Goal: Transaction & Acquisition: Purchase product/service

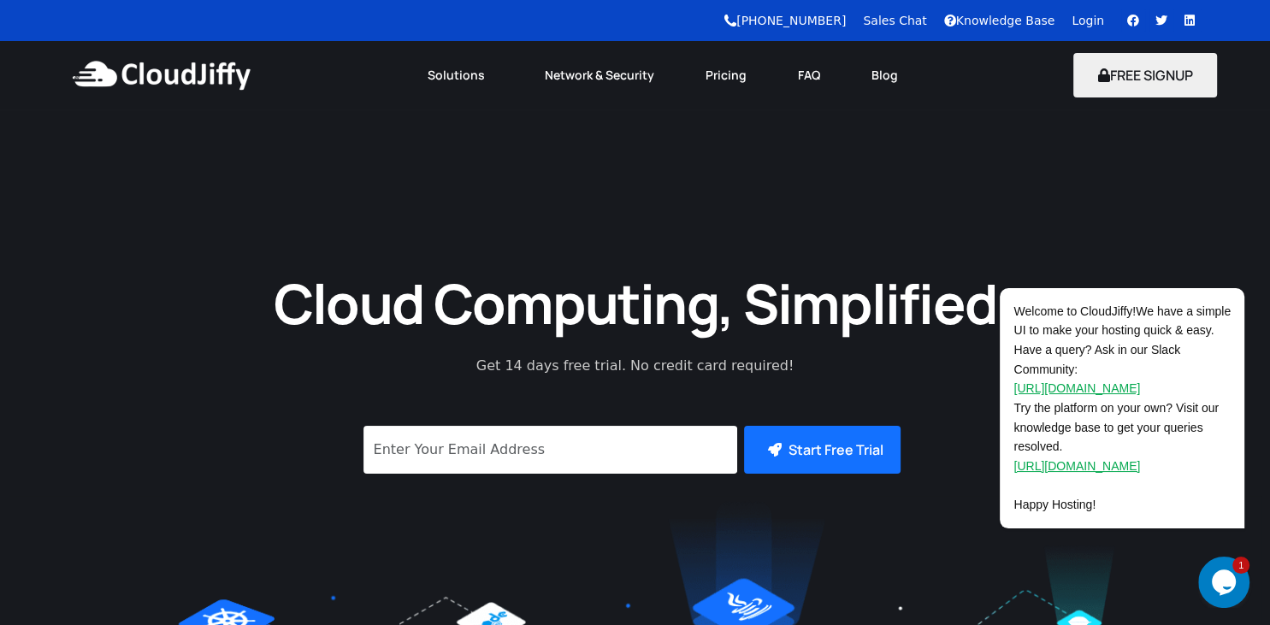
click at [1093, 22] on link "Login" at bounding box center [1088, 21] width 32 height 14
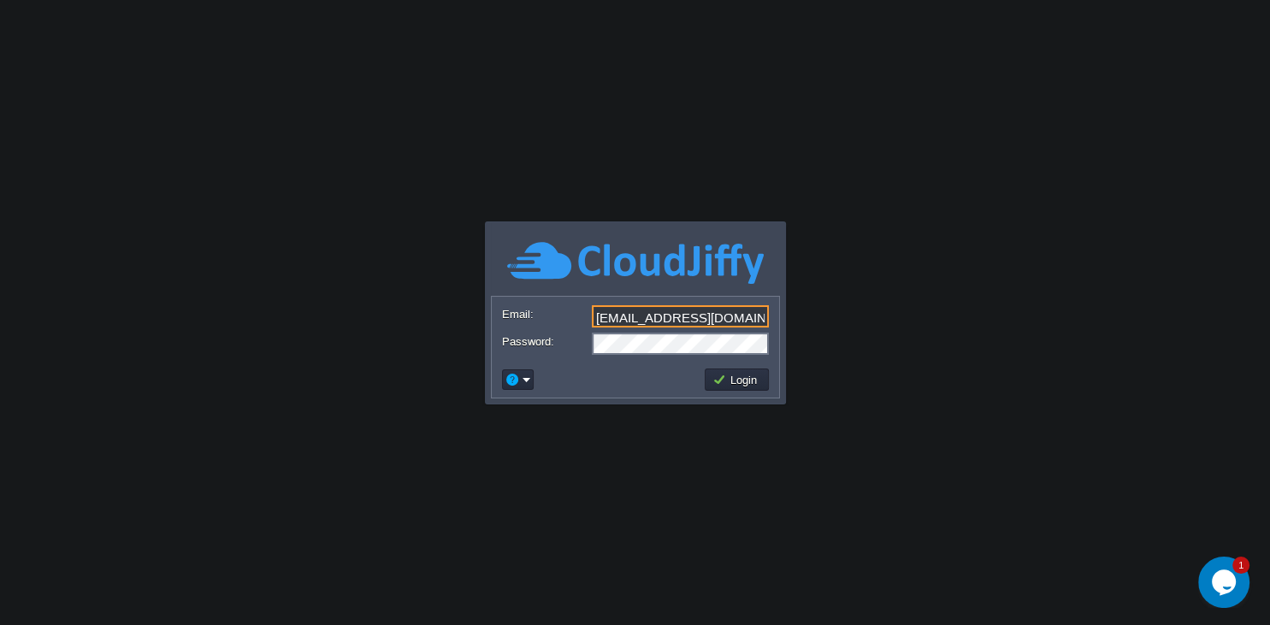
type input "rutujajagdale5@gmail.com"
click at [734, 376] on button "Login" at bounding box center [737, 379] width 50 height 15
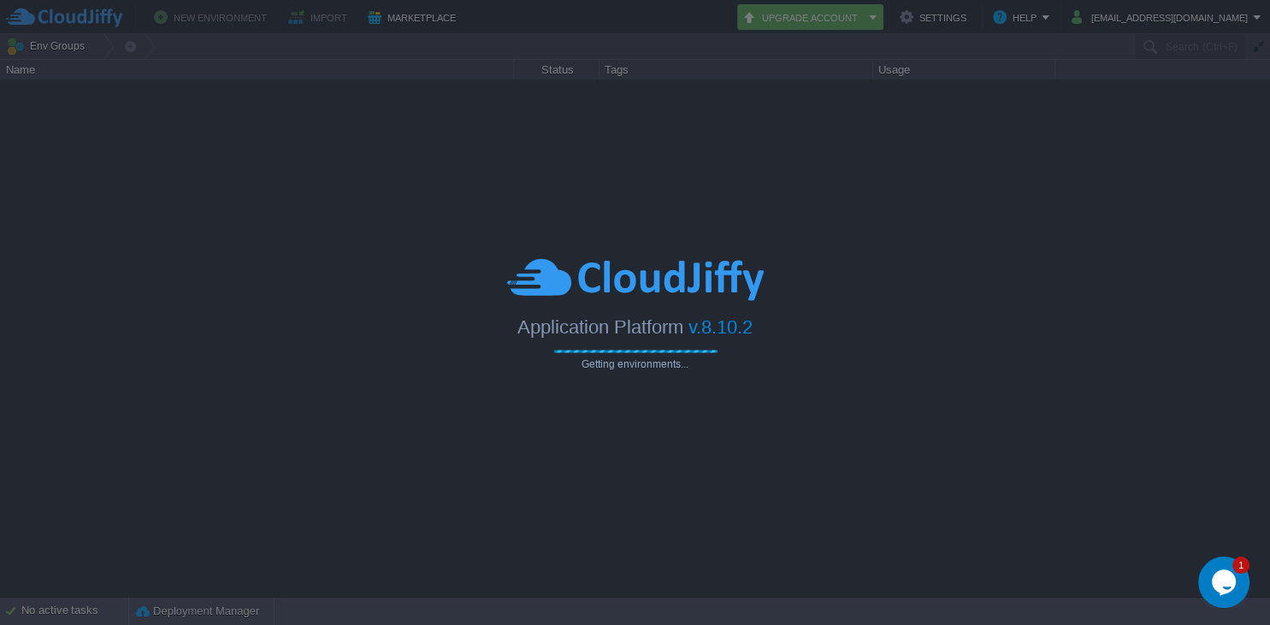
type input "Search (Ctrl+F)"
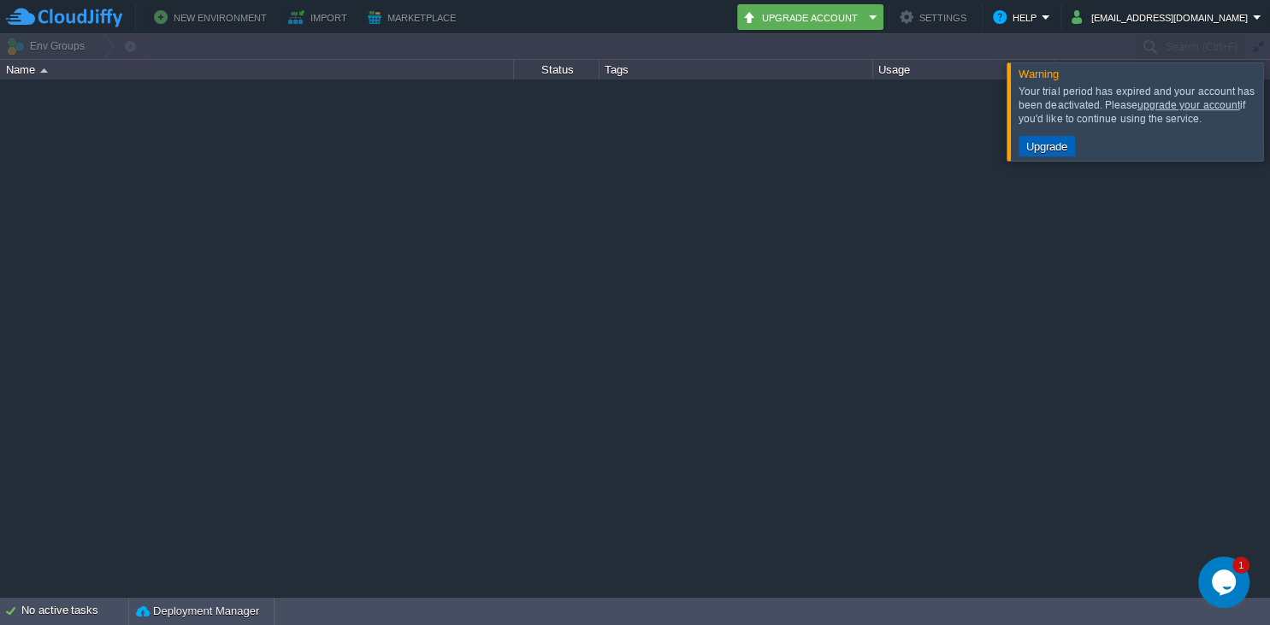
click at [1054, 145] on button "Upgrade" at bounding box center [1046, 146] width 51 height 15
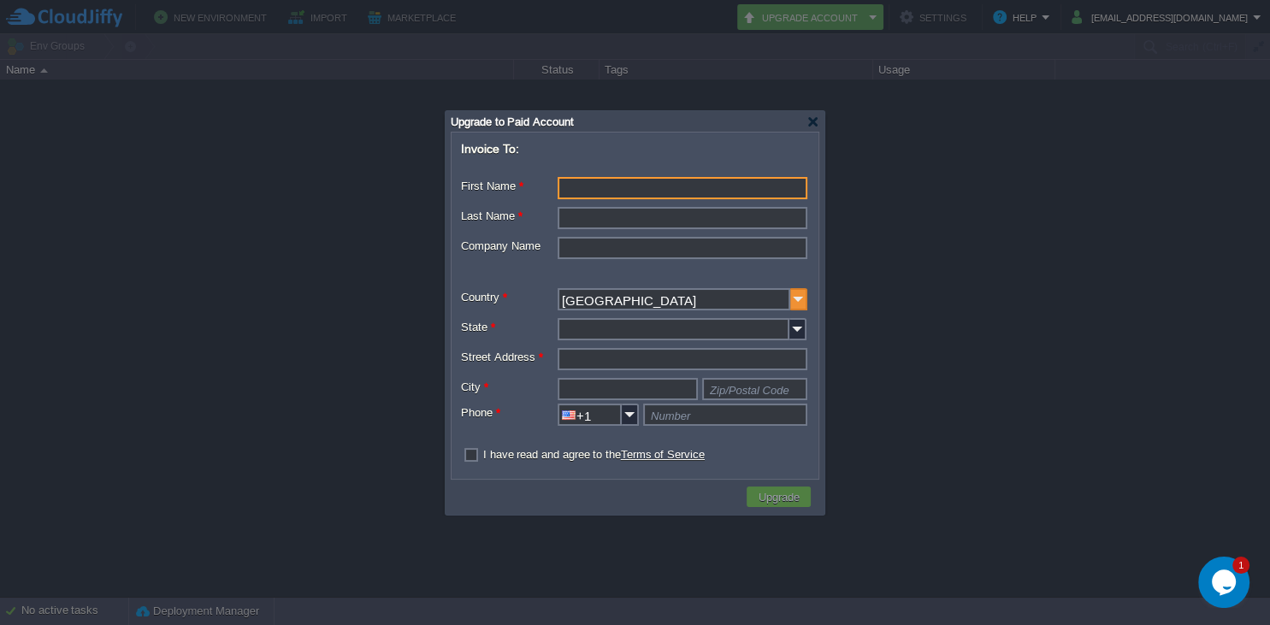
click at [792, 295] on img at bounding box center [798, 299] width 17 height 22
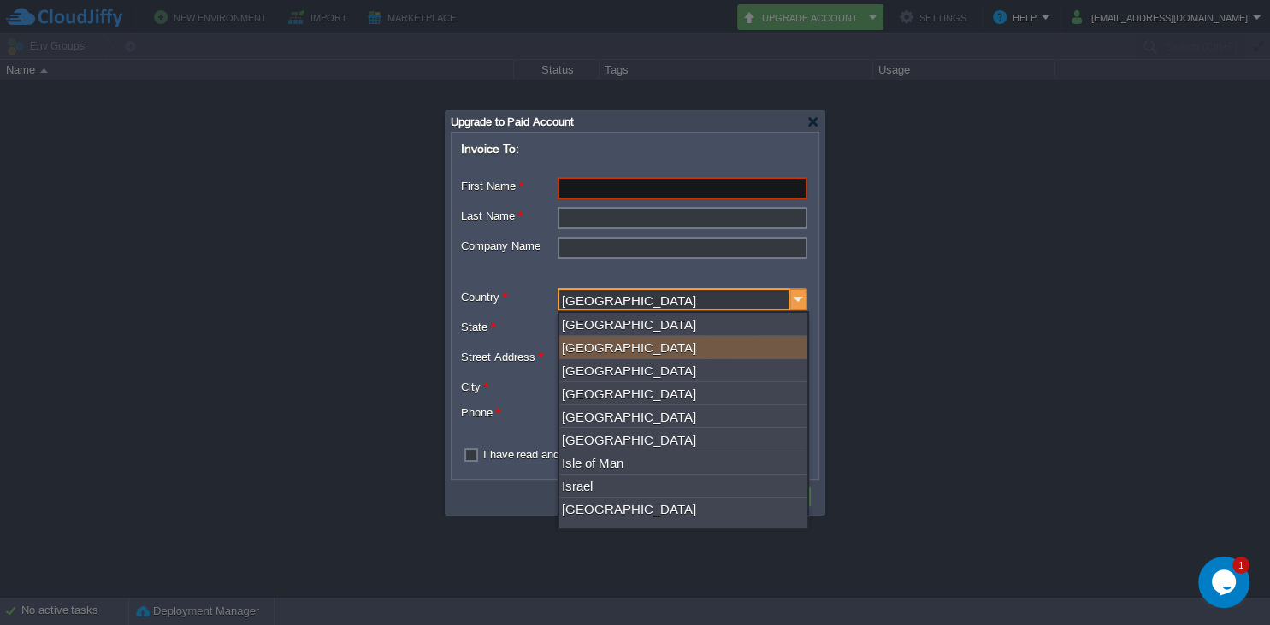
type input "India"
type input "+91"
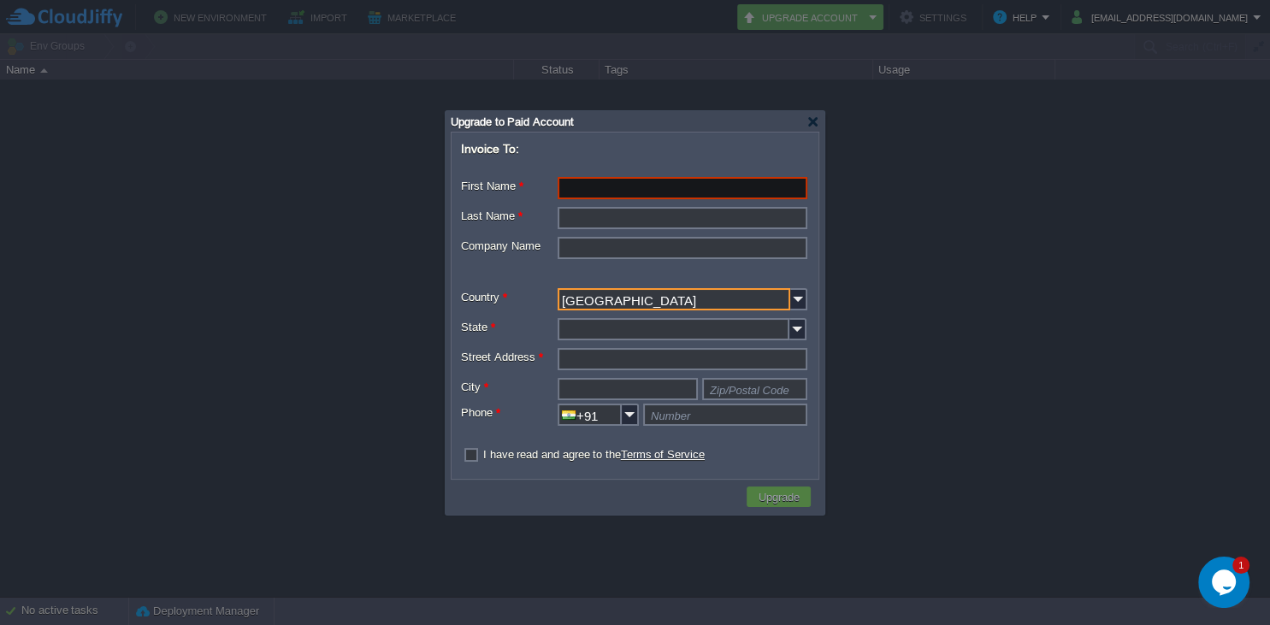
type input "India"
click at [715, 183] on input "First Name *" at bounding box center [683, 188] width 250 height 22
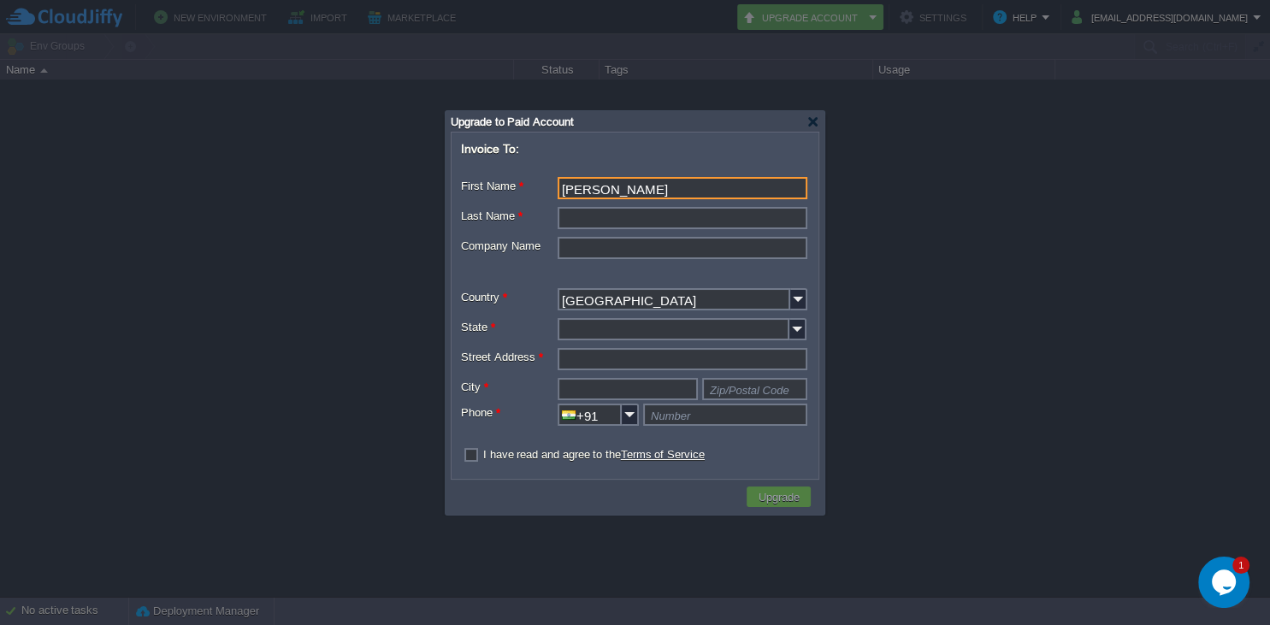
type input "Rutuja"
type input "Jagdale"
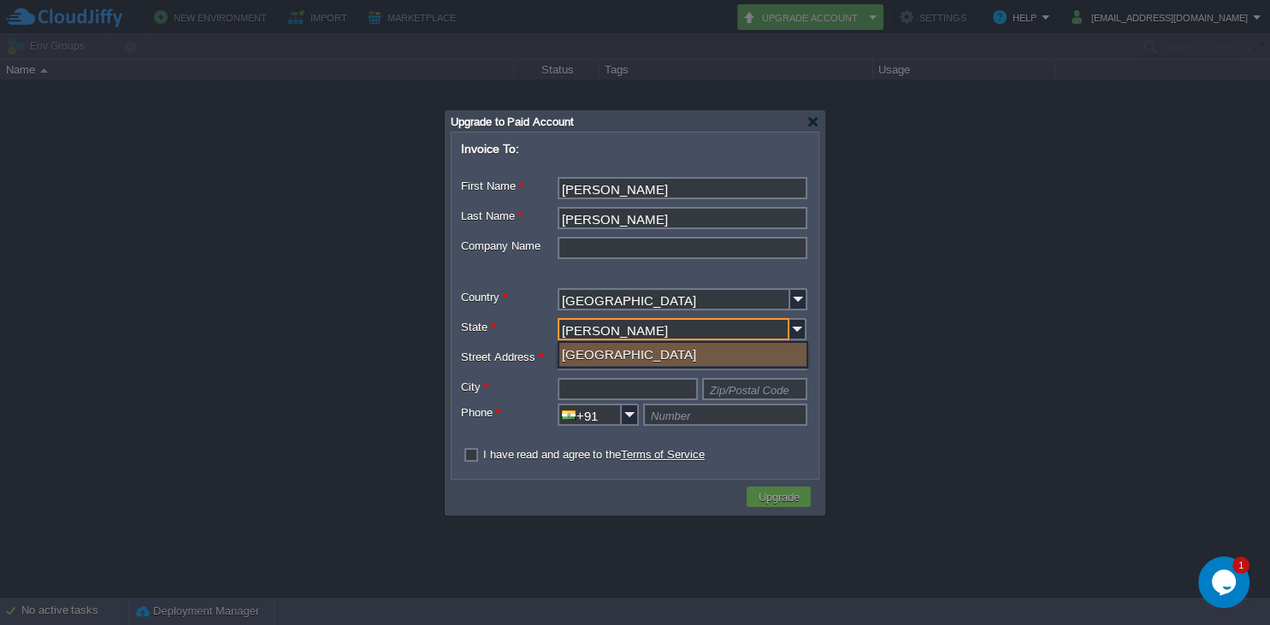
type input "Maharastar"
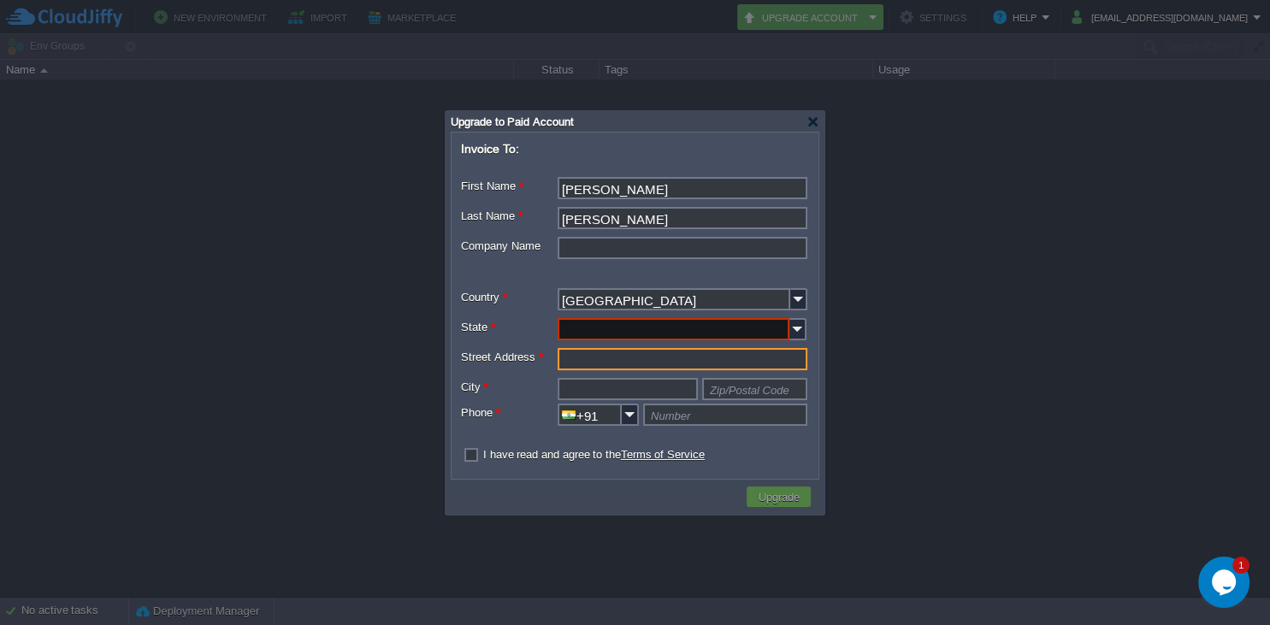
click at [756, 332] on input "State *" at bounding box center [674, 329] width 232 height 22
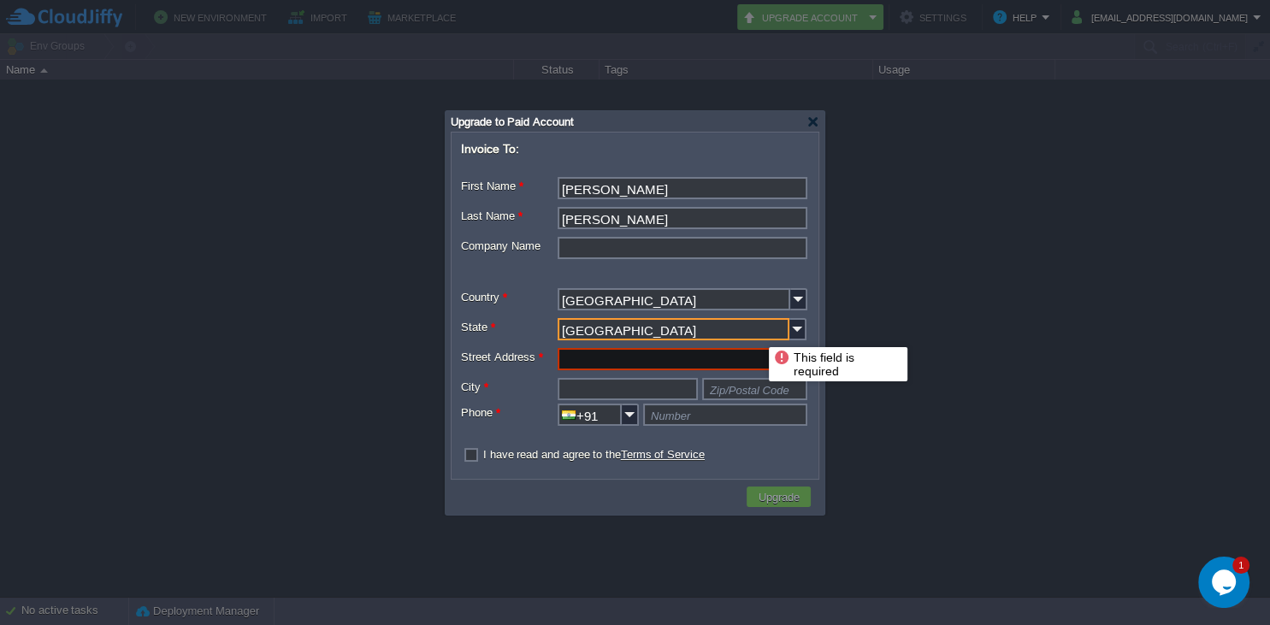
type input "Maharashtra"
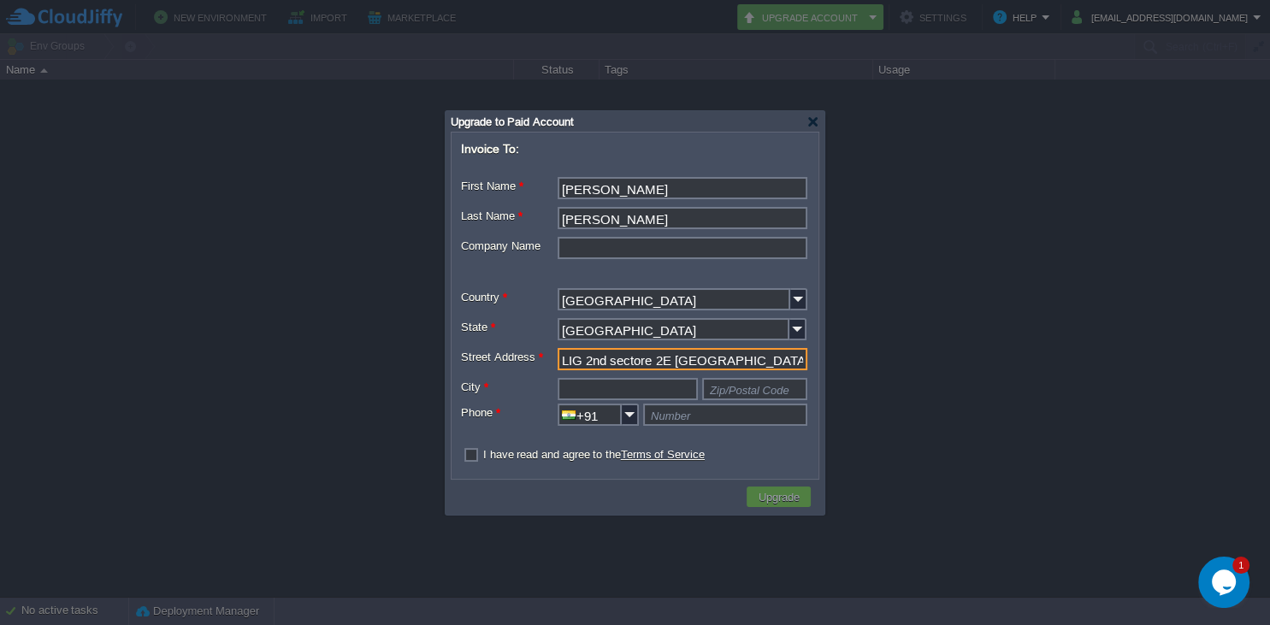
type input "LIG 2nd sectore 2E rome.nno H 64"
type input "Na"
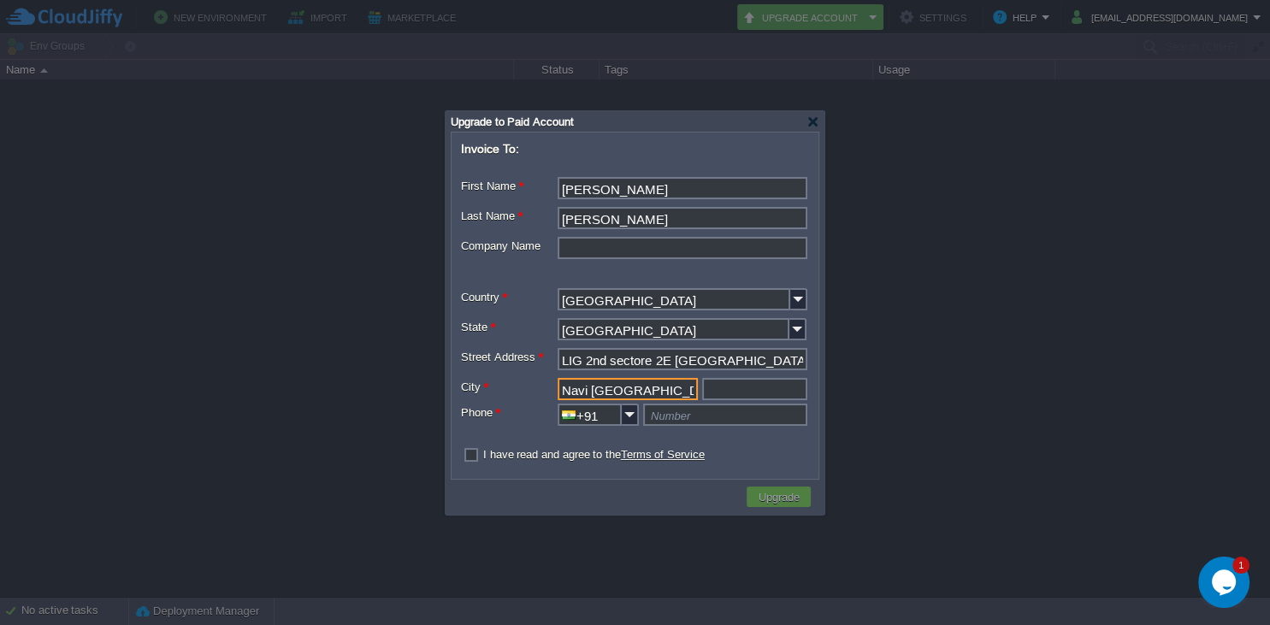
type input "Navi Mumbai"
type input "410218"
type input "8652529700"
click at [483, 457] on label "I have read and agree to the Terms of Service" at bounding box center [594, 454] width 222 height 13
click at [470, 457] on input "checkbox" at bounding box center [466, 455] width 11 height 11
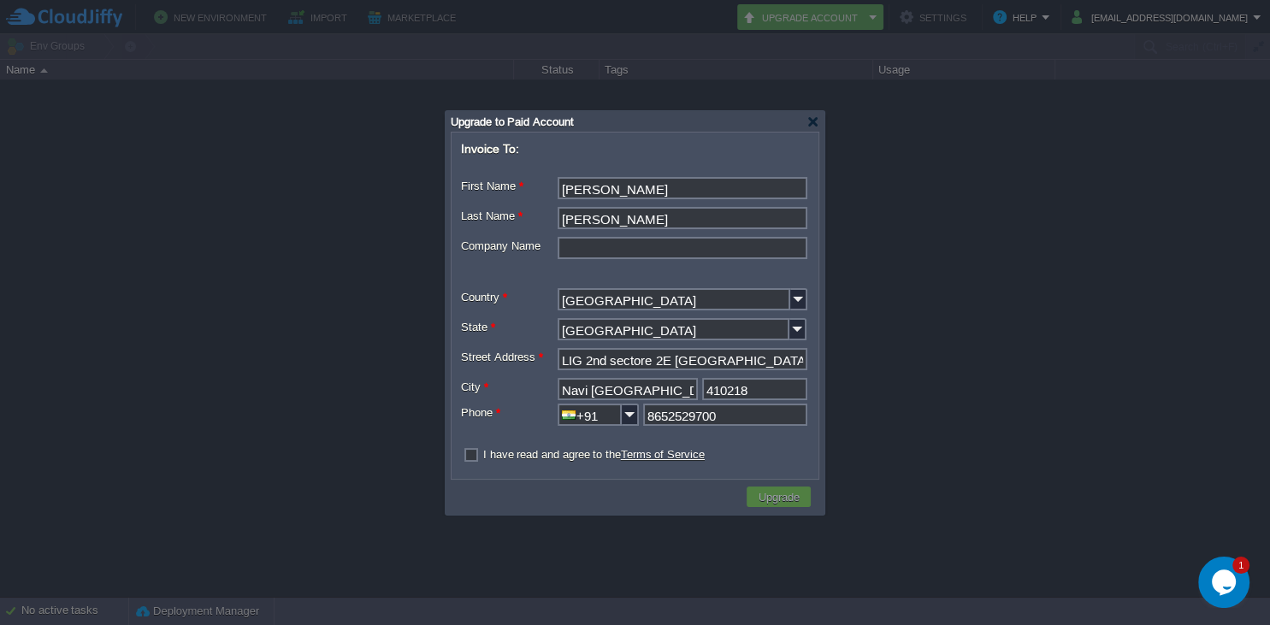
checkbox input "true"
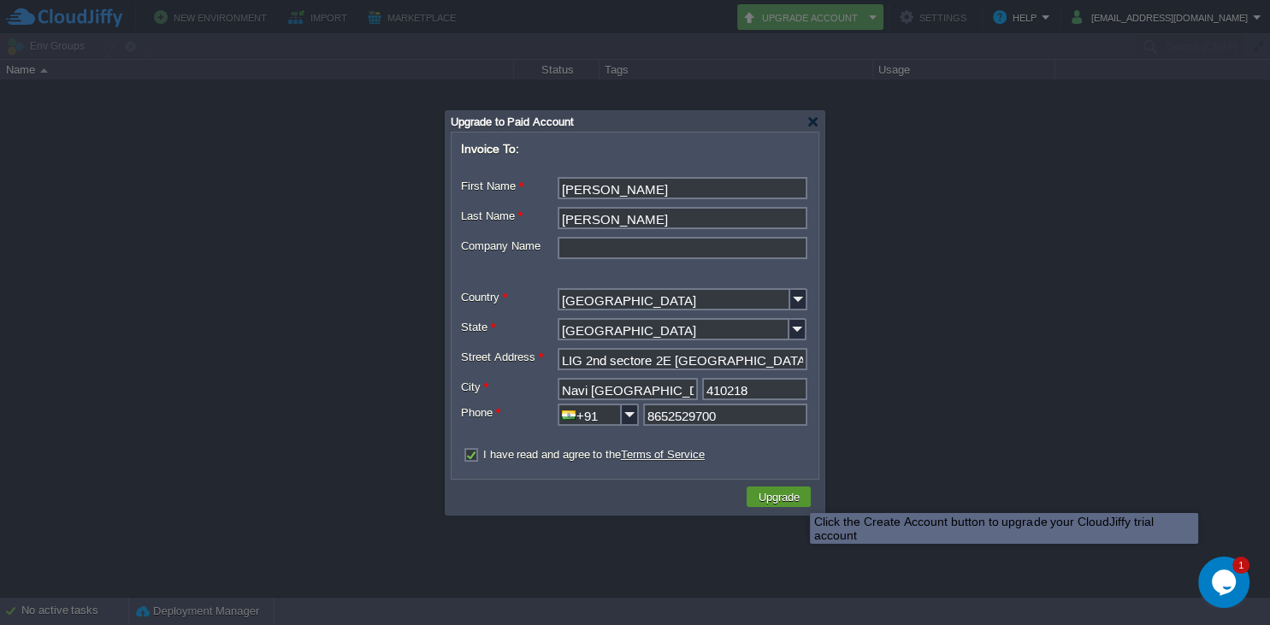
click at [797, 498] on button "Upgrade" at bounding box center [778, 496] width 51 height 15
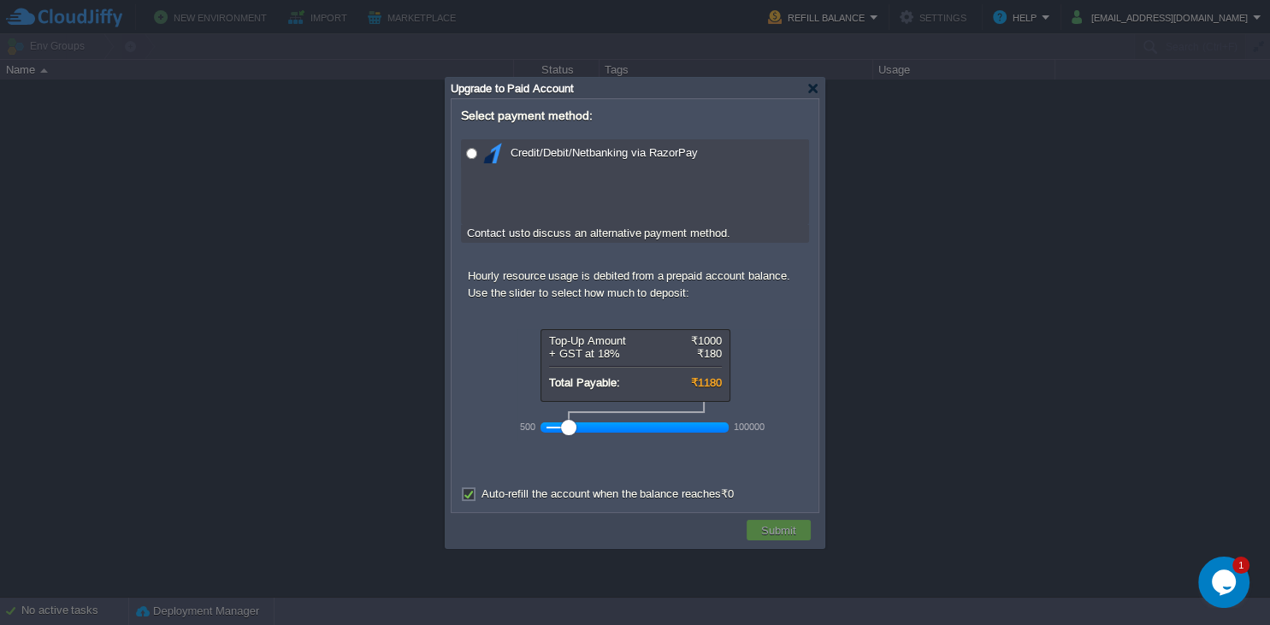
drag, startPoint x: 580, startPoint y: 426, endPoint x: 557, endPoint y: 427, distance: 23.1
click at [557, 427] on div at bounding box center [634, 427] width 177 height 15
drag, startPoint x: 557, startPoint y: 427, endPoint x: 521, endPoint y: 431, distance: 36.2
click at [541, 431] on div "500 100000" at bounding box center [635, 427] width 188 height 28
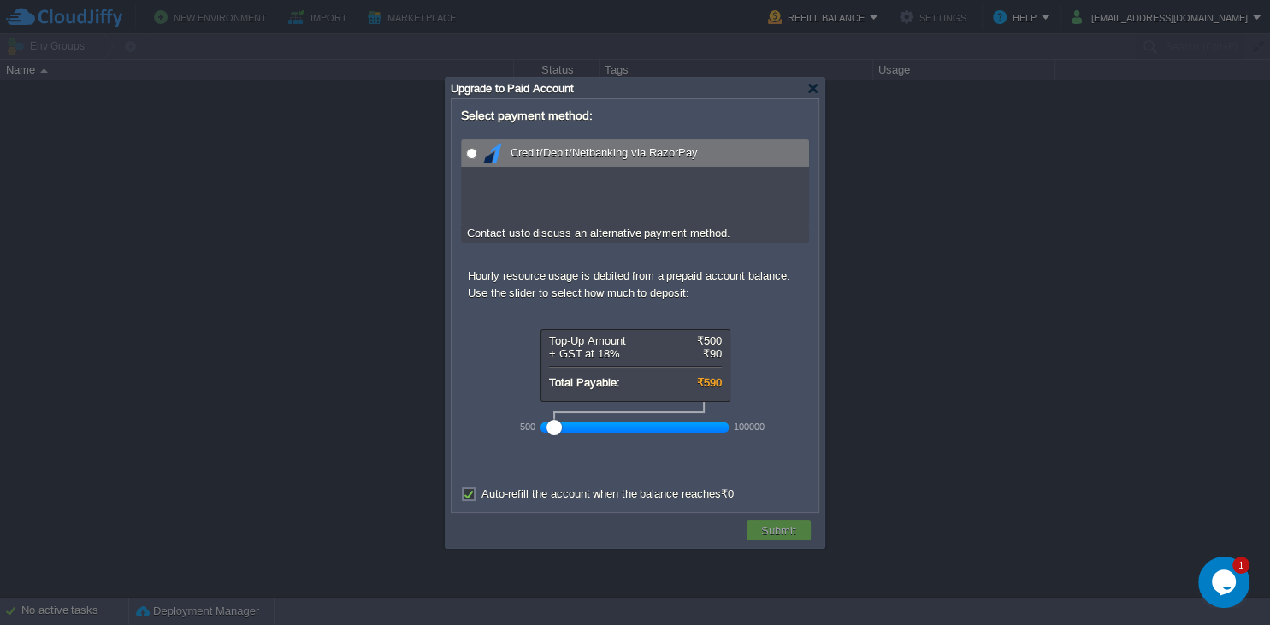
radio input "true"
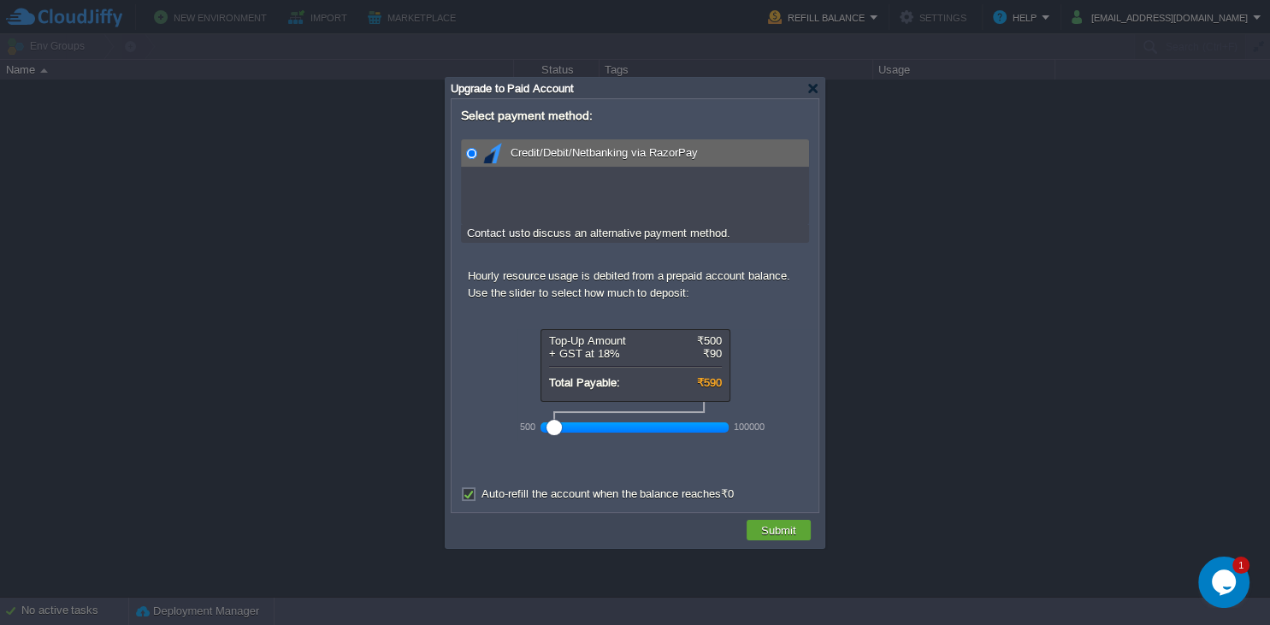
click at [470, 151] on input "radio" at bounding box center [471, 153] width 11 height 11
drag, startPoint x: 552, startPoint y: 428, endPoint x: 521, endPoint y: 433, distance: 32.1
click at [541, 433] on div "500 100000" at bounding box center [635, 427] width 188 height 28
drag, startPoint x: 554, startPoint y: 426, endPoint x: 751, endPoint y: 429, distance: 196.7
click at [729, 429] on div "500 100000" at bounding box center [635, 427] width 188 height 28
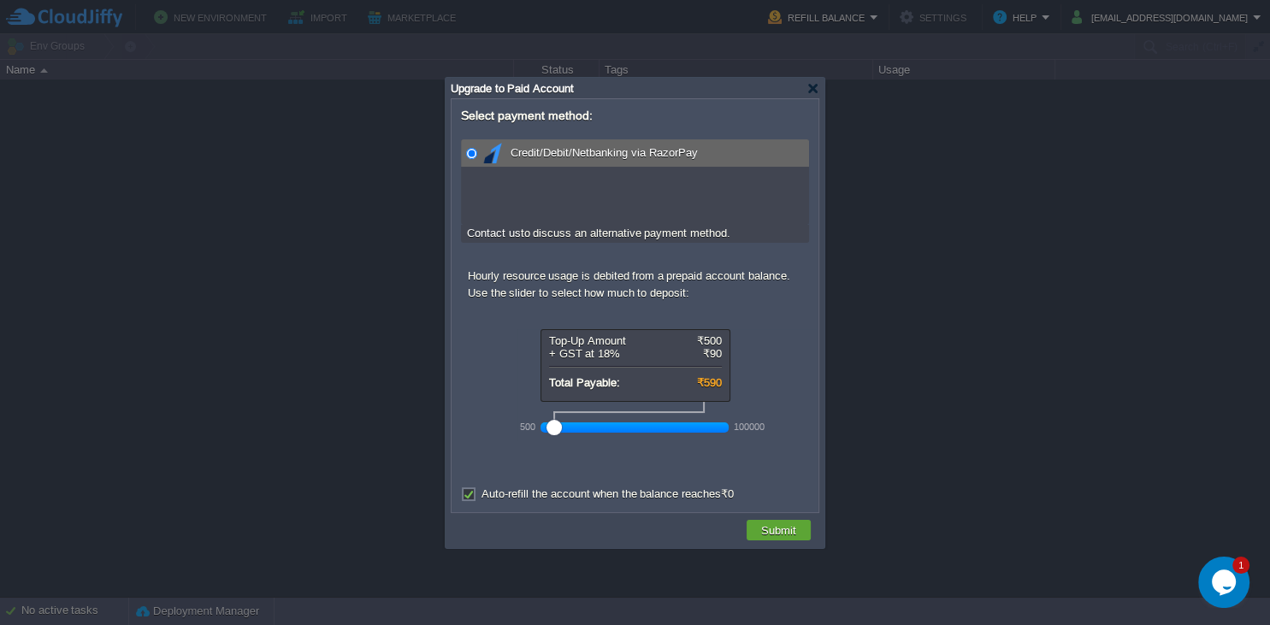
drag, startPoint x: 722, startPoint y: 422, endPoint x: 487, endPoint y: 433, distance: 234.6
click at [487, 433] on form "Select payment method: Credit/Debit/Netbanking via RazorPay Contact us to discu…" at bounding box center [634, 305] width 365 height 411
click at [778, 524] on button "Submit" at bounding box center [778, 530] width 45 height 15
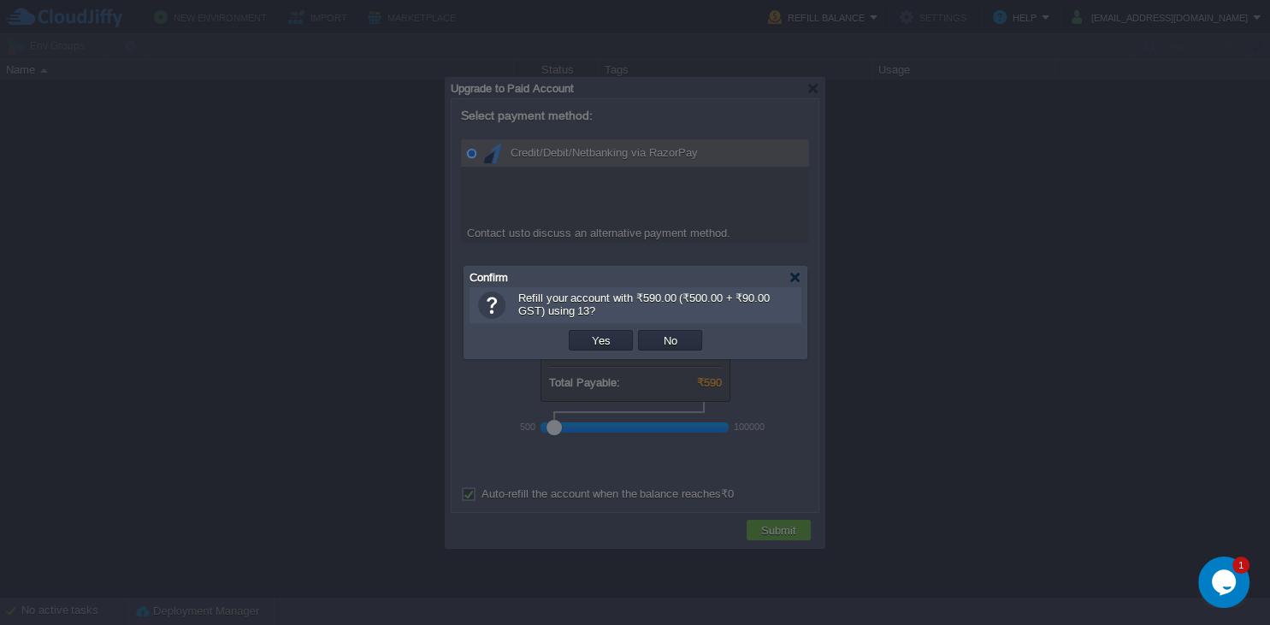
click at [800, 282] on div at bounding box center [795, 277] width 13 height 13
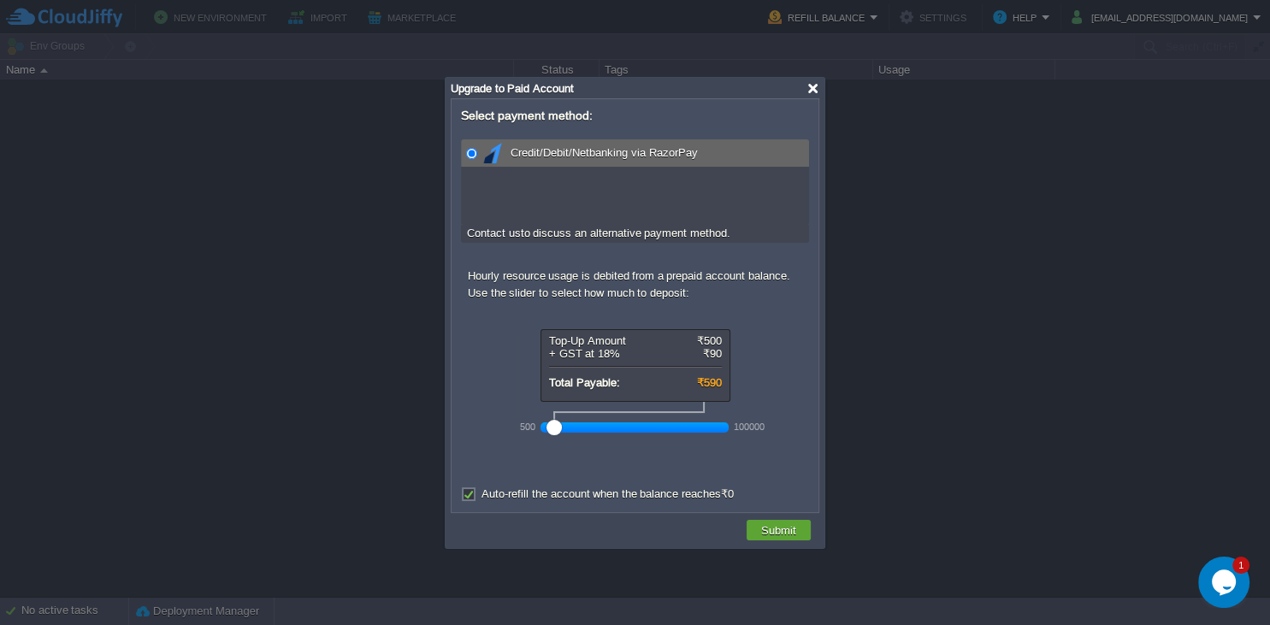
click at [812, 87] on div at bounding box center [812, 88] width 13 height 13
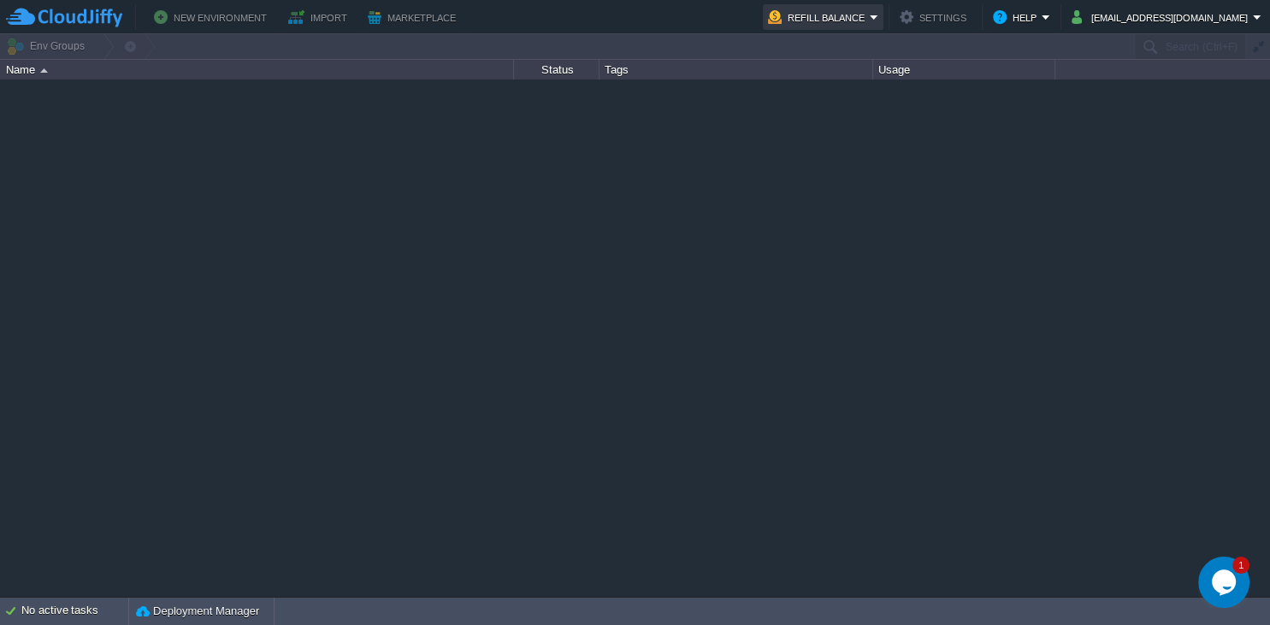
click at [870, 17] on button "Refill Balance" at bounding box center [819, 17] width 102 height 21
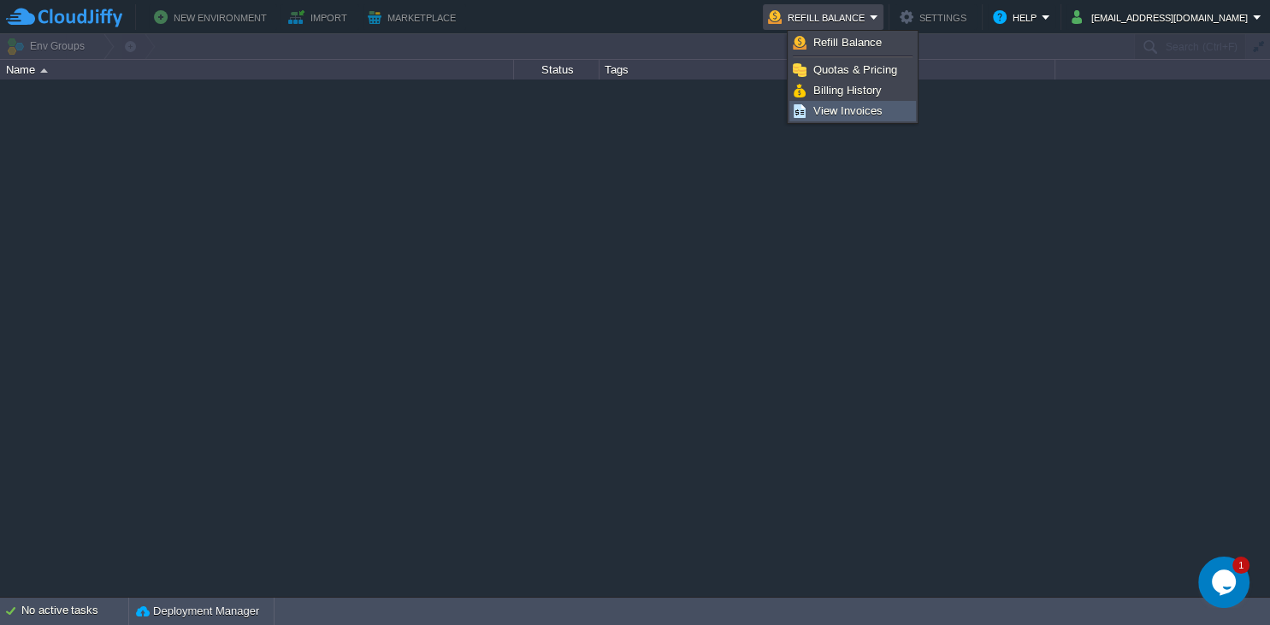
click at [869, 115] on span "View Invoices" at bounding box center [847, 110] width 69 height 13
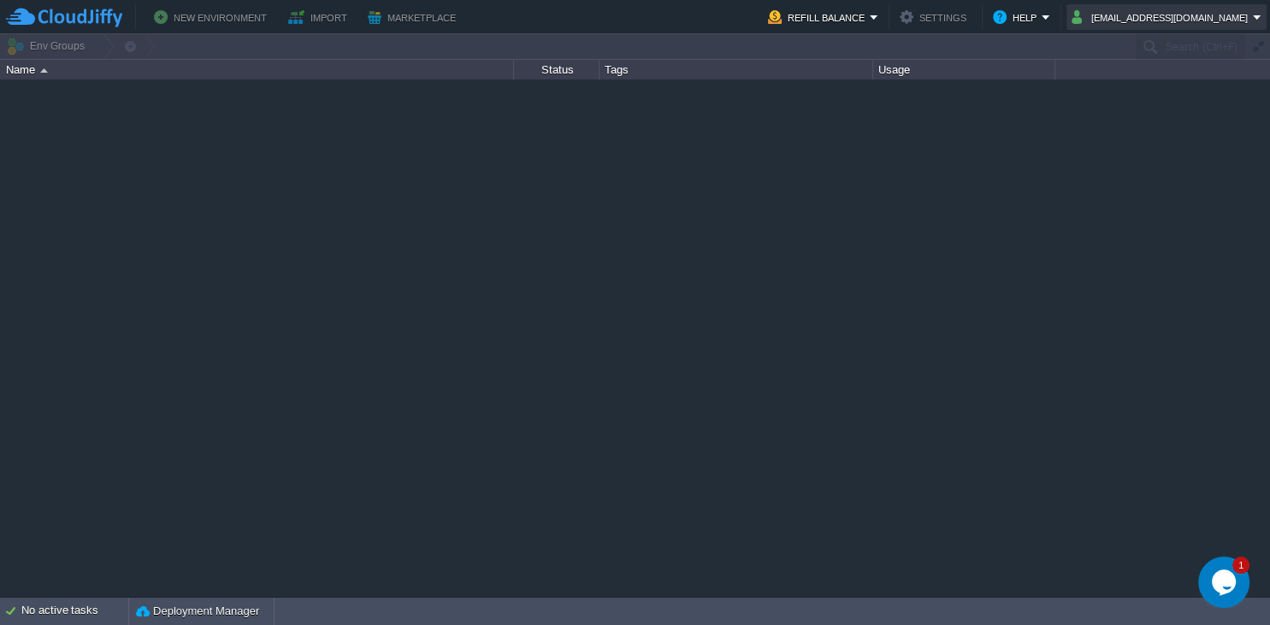
click at [1202, 17] on button "rutujajagdale5@gmail.com" at bounding box center [1162, 17] width 181 height 21
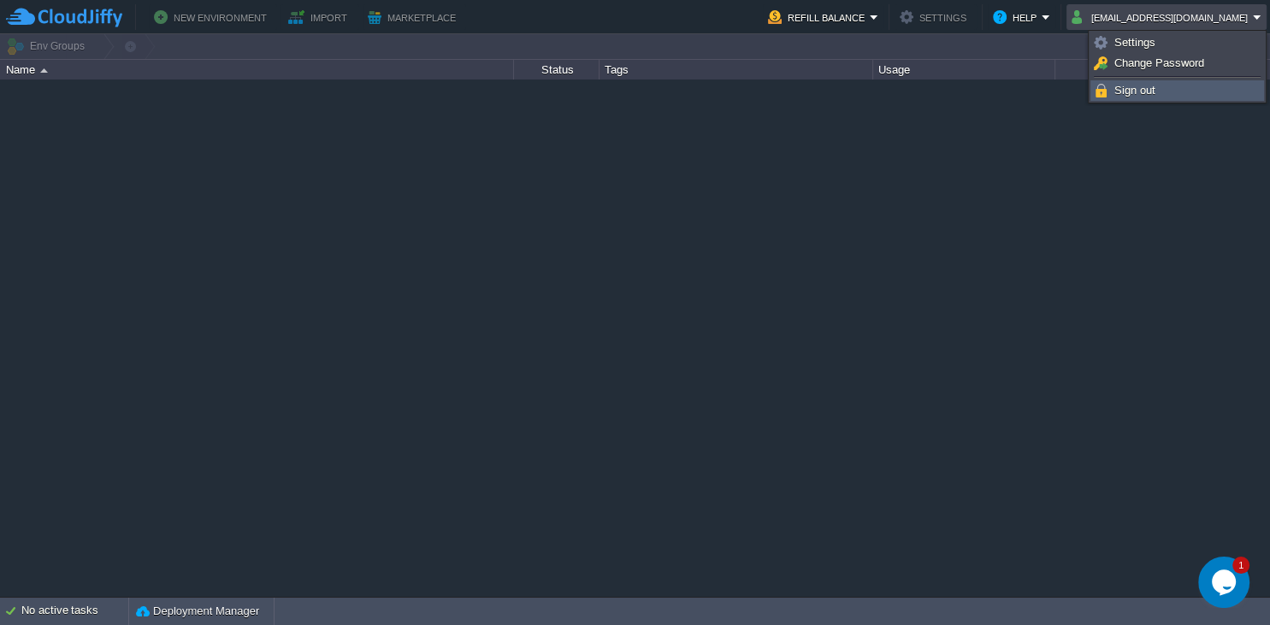
click at [1139, 92] on span "Sign out" at bounding box center [1134, 90] width 41 height 13
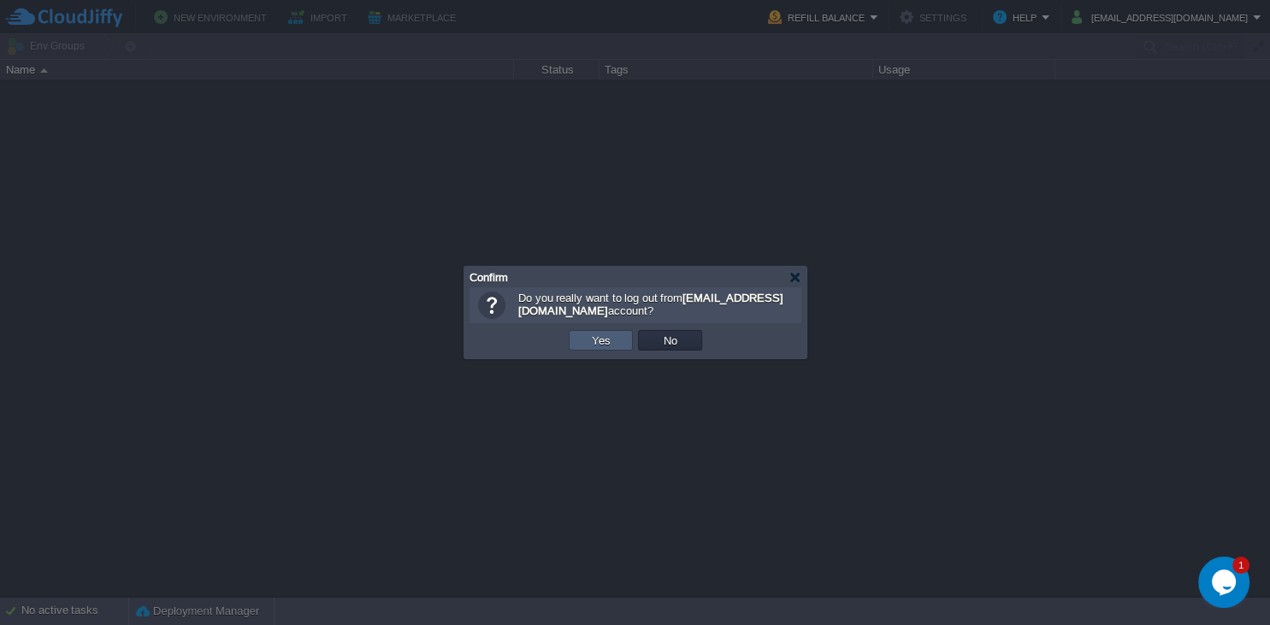
click at [587, 340] on td "Yes" at bounding box center [601, 340] width 64 height 21
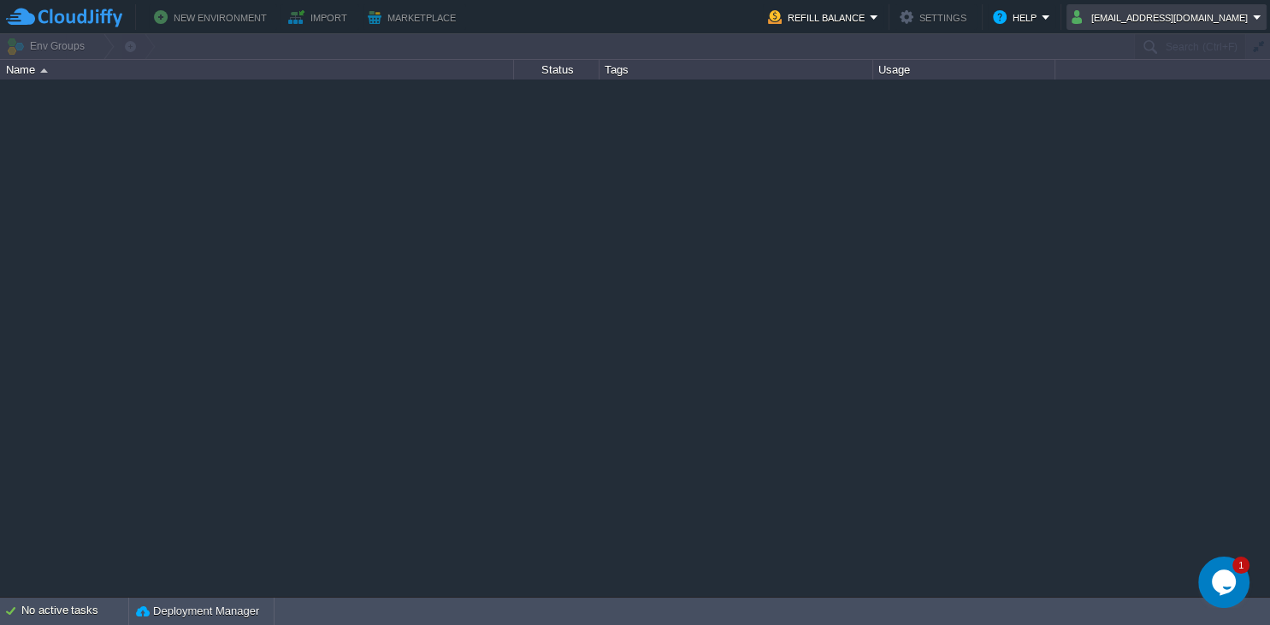
click at [1220, 12] on button "rutujajagdale5@gmail.com" at bounding box center [1162, 17] width 181 height 21
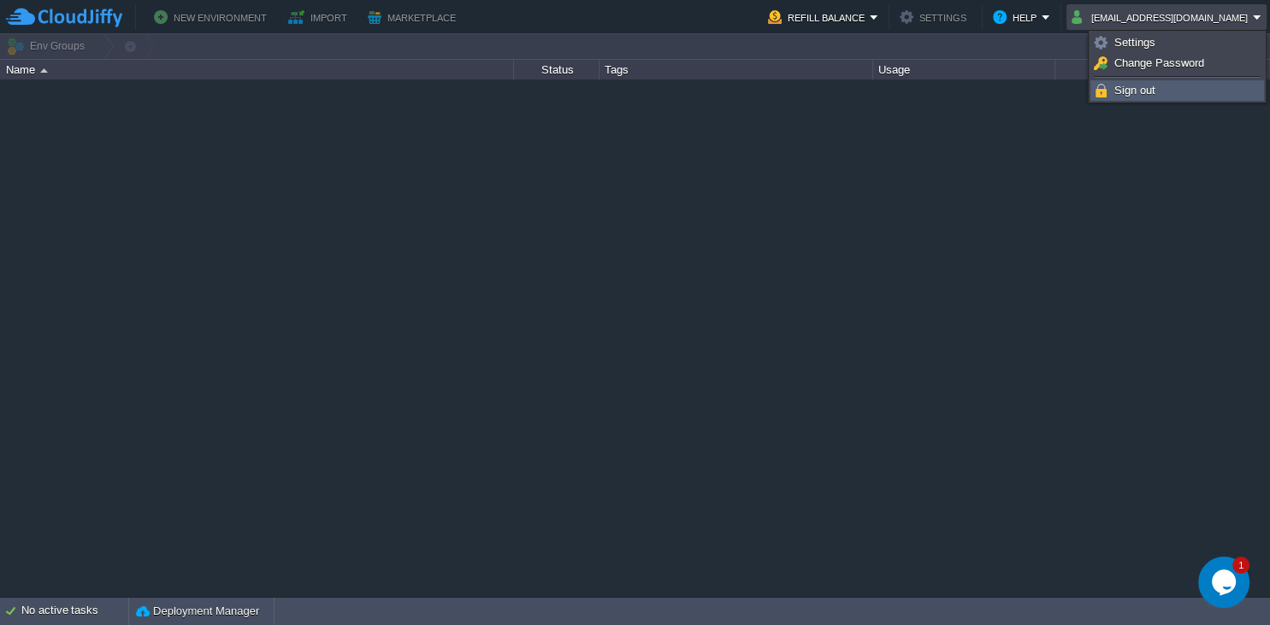
click at [1112, 88] on link "Sign out" at bounding box center [1177, 90] width 172 height 19
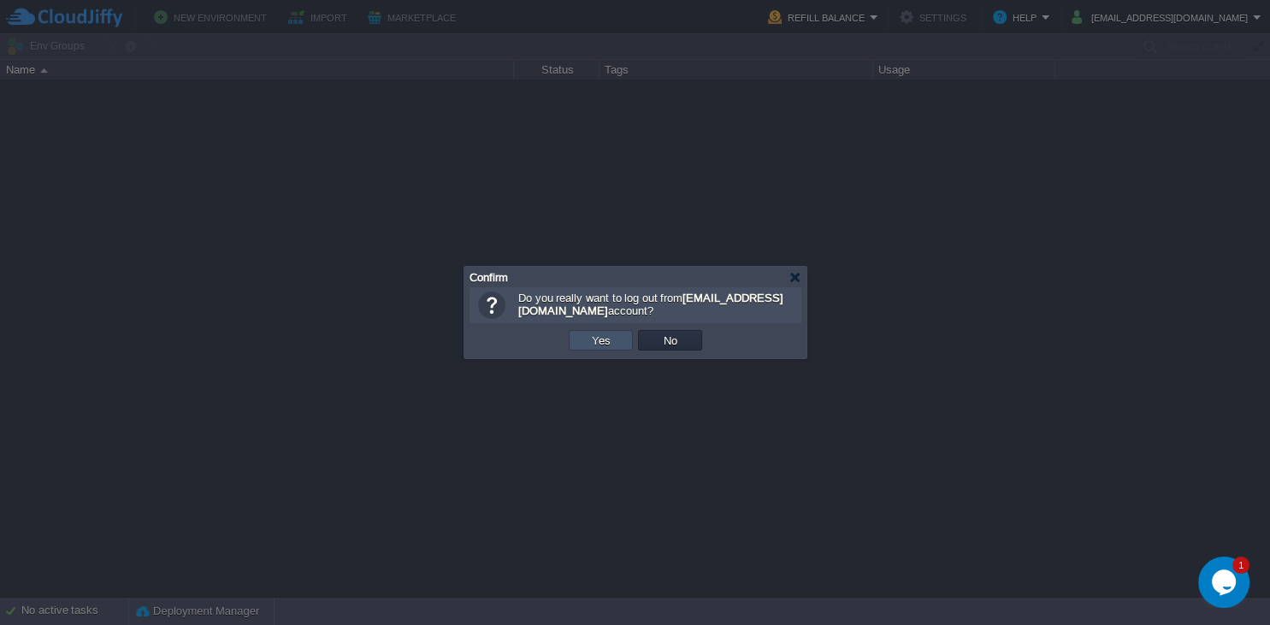
click at [613, 345] on button "Yes" at bounding box center [601, 340] width 29 height 15
